Goal: Information Seeking & Learning: Find contact information

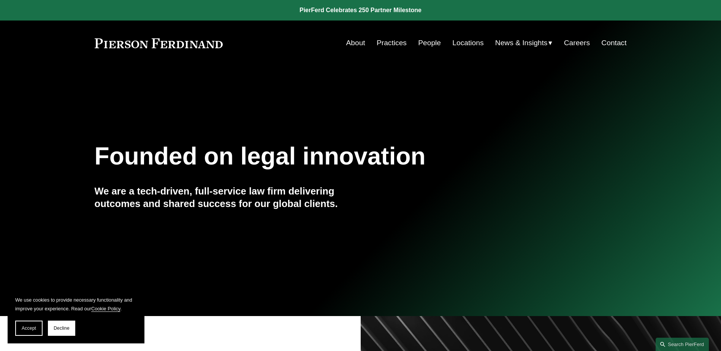
click at [418, 45] on link "People" at bounding box center [429, 43] width 23 height 14
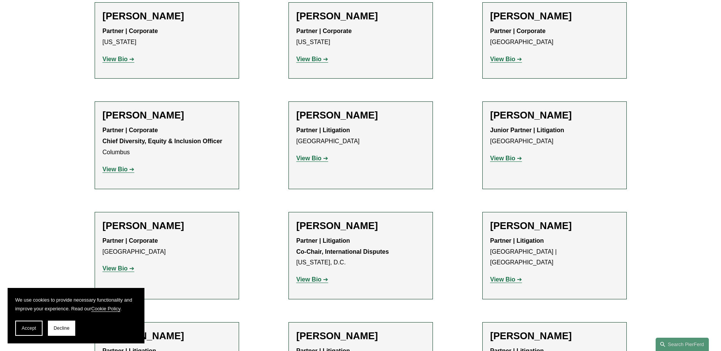
scroll to position [1596, 0]
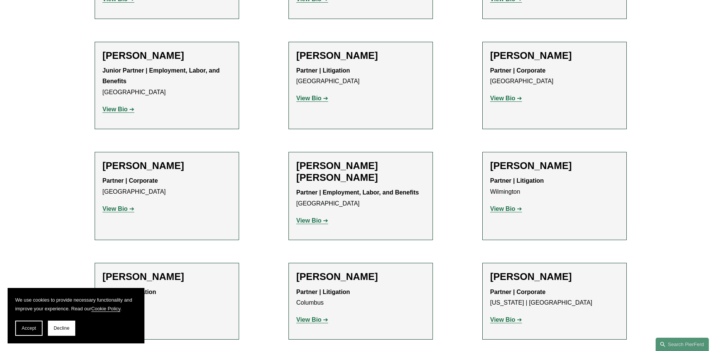
click at [507, 206] on strong "View Bio" at bounding box center [502, 209] width 25 height 6
